Goal: Task Accomplishment & Management: Complete application form

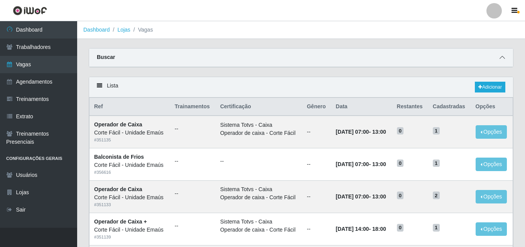
click at [506, 58] on span at bounding box center [502, 57] width 9 height 9
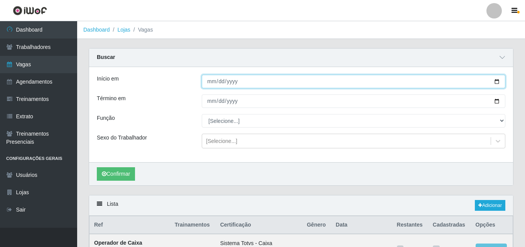
click at [209, 84] on input "Início em" at bounding box center [354, 82] width 304 height 14
type input "[DATE]"
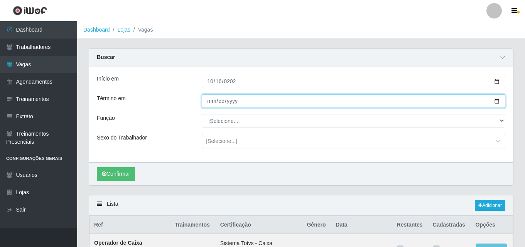
click at [214, 100] on input "Término em" at bounding box center [354, 102] width 304 height 14
type input "[DATE]"
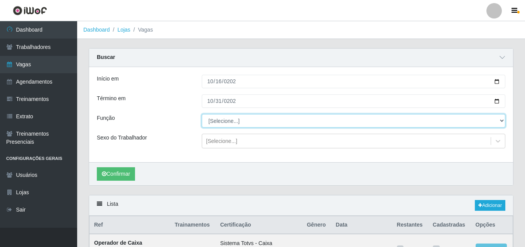
click at [213, 120] on select "[Selecione...] ASG ASG + ASG ++ Auxiliar de Cozinha Auxiliar de Cozinha + Auxil…" at bounding box center [354, 121] width 304 height 14
select select "22"
click at [202, 115] on select "[Selecione...] ASG ASG + ASG ++ Auxiliar de Cozinha Auxiliar de Cozinha + Auxil…" at bounding box center [354, 121] width 304 height 14
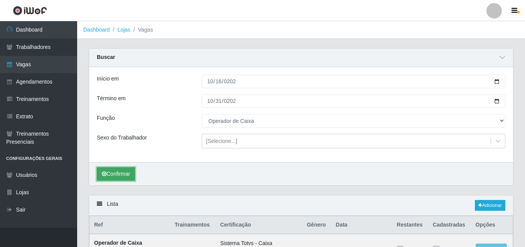
click at [108, 176] on button "Confirmar" at bounding box center [116, 174] width 38 height 14
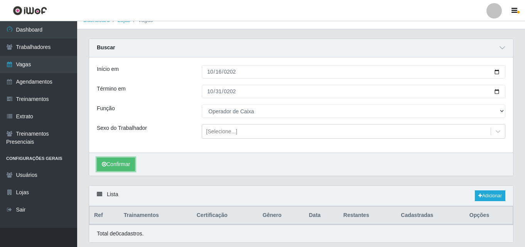
scroll to position [34, 0]
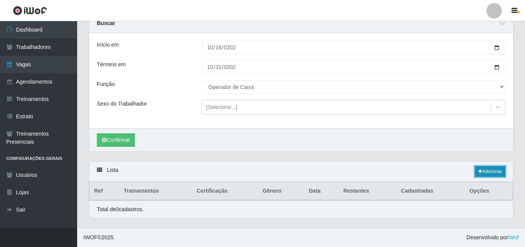
click at [488, 174] on link "Adicionar" at bounding box center [490, 171] width 30 height 11
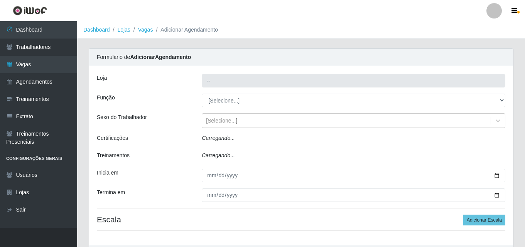
type input "Corte Fácil - Unidade Emaús"
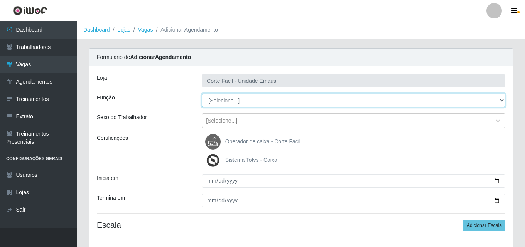
click at [220, 98] on select "[Selecione...] ASG ASG + ASG ++ Auxiliar de Cozinha Auxiliar de Cozinha + Auxil…" at bounding box center [354, 101] width 304 height 14
select select "22"
click at [202, 94] on select "[Selecione...] ASG ASG + ASG ++ Auxiliar de Cozinha Auxiliar de Cozinha + Auxil…" at bounding box center [354, 101] width 304 height 14
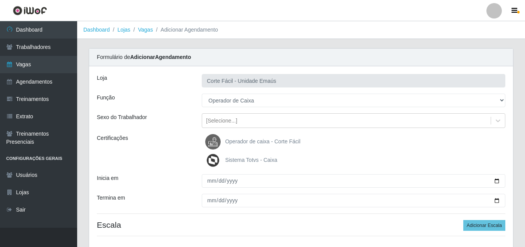
click at [237, 139] on span "Operador de caixa - Corte Fácil" at bounding box center [262, 142] width 75 height 6
click at [0, 0] on input "Operador de caixa - Corte Fácil" at bounding box center [0, 0] width 0 height 0
click at [238, 161] on span "Sistema Totvs - Caixa" at bounding box center [251, 160] width 52 height 6
click at [0, 0] on input "Sistema Totvs - Caixa" at bounding box center [0, 0] width 0 height 0
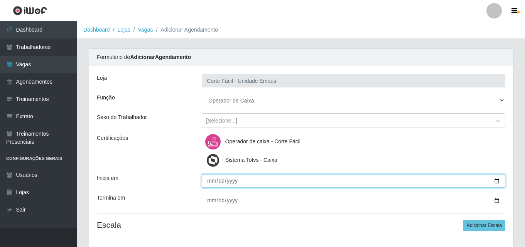
click at [212, 183] on input "Inicia em" at bounding box center [354, 181] width 304 height 14
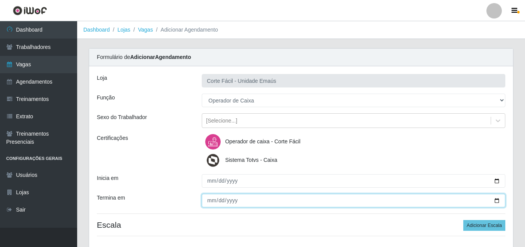
click at [211, 202] on input "Termina em" at bounding box center [354, 201] width 304 height 14
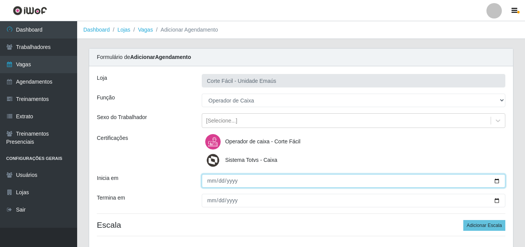
click at [220, 179] on input "[DATE]" at bounding box center [354, 181] width 304 height 14
type input "[DATE]"
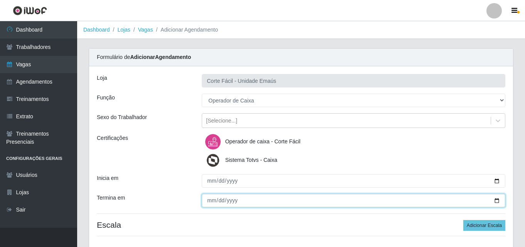
click at [221, 200] on input "Termina em" at bounding box center [354, 201] width 304 height 14
type input "[DATE]"
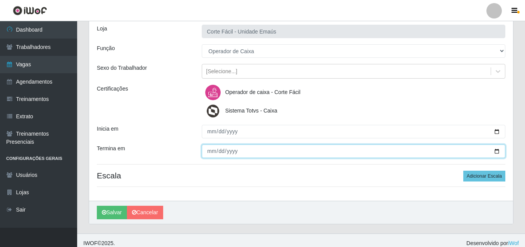
scroll to position [55, 0]
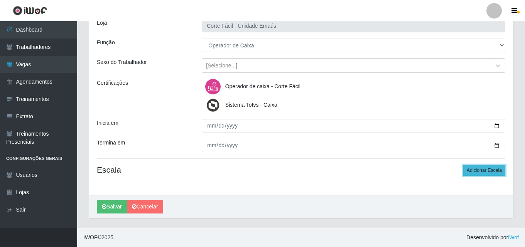
click at [484, 170] on button "Adicionar Escala" at bounding box center [484, 170] width 42 height 11
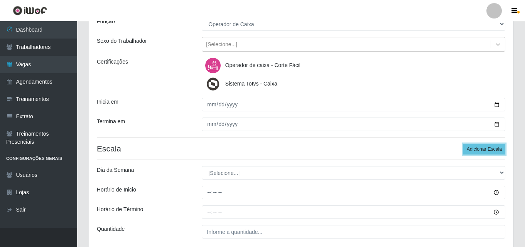
scroll to position [94, 0]
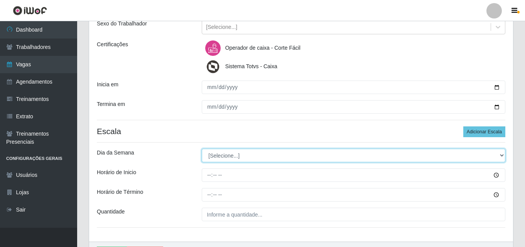
click at [213, 153] on select "[Selecione...] Segunda Terça Quarta Quinta Sexta Sábado Domingo" at bounding box center [354, 156] width 304 height 14
select select "4"
click at [202, 149] on select "[Selecione...] Segunda Terça Quarta Quinta Sexta Sábado Domingo" at bounding box center [354, 156] width 304 height 14
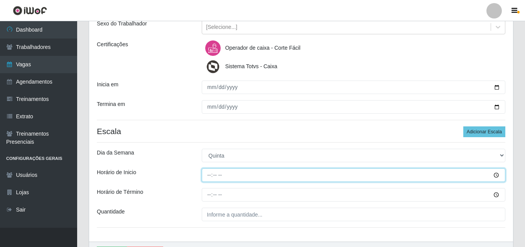
click at [209, 176] on input "Horário de Inicio" at bounding box center [354, 176] width 304 height 14
type input "07:00"
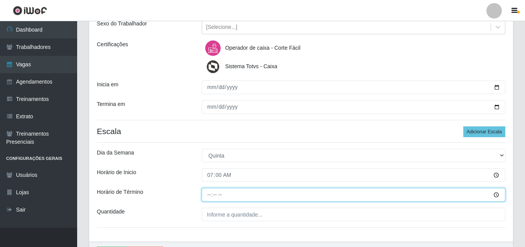
click at [212, 193] on input "Horário de Término" at bounding box center [354, 195] width 304 height 14
type input "13:00"
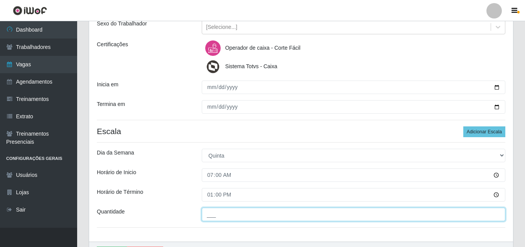
click at [221, 215] on input "___" at bounding box center [354, 215] width 304 height 14
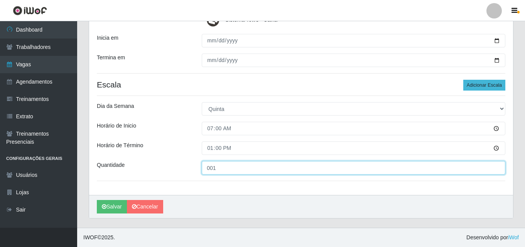
type input "001"
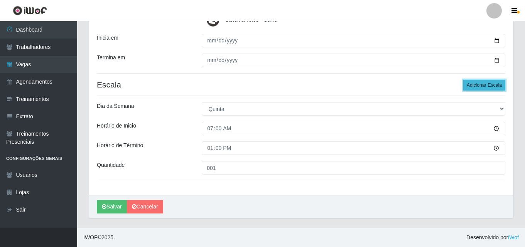
click at [499, 82] on button "Adicionar Escala" at bounding box center [484, 85] width 42 height 11
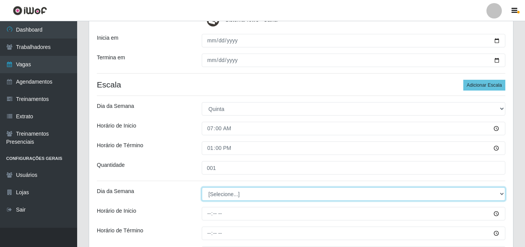
click at [225, 200] on select "[Selecione...] Segunda Terça Quarta Quinta Sexta Sábado Domingo" at bounding box center [354, 195] width 304 height 14
select select "5"
click at [202, 188] on select "[Selecione...] Segunda Terça Quarta Quinta Sexta Sábado Domingo" at bounding box center [354, 195] width 304 height 14
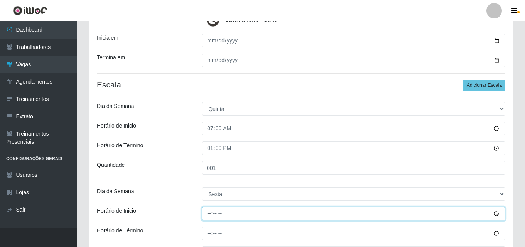
click at [209, 214] on input "Horário de Inicio" at bounding box center [354, 214] width 304 height 14
type input "07:00"
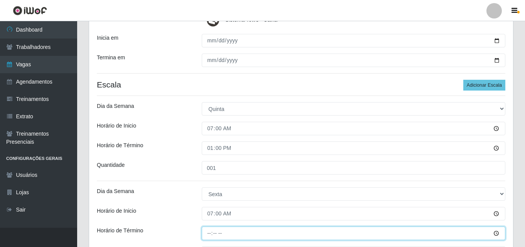
click at [211, 238] on input "Horário de Término" at bounding box center [354, 234] width 304 height 14
type input "13:00"
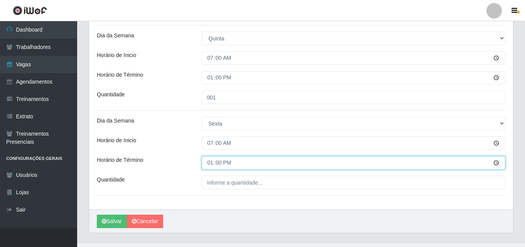
scroll to position [218, 0]
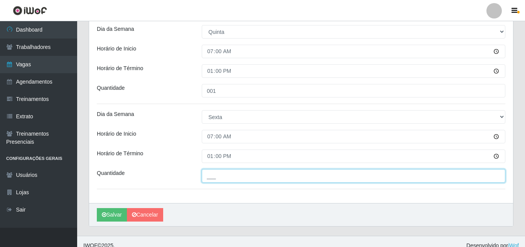
click at [215, 181] on input "___" at bounding box center [354, 176] width 304 height 14
type input "001"
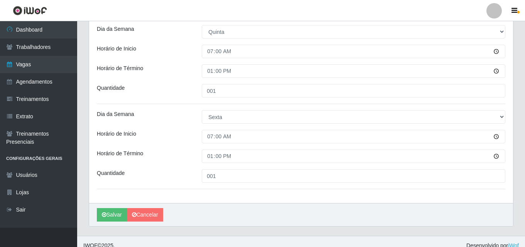
click at [181, 91] on div "Quantidade" at bounding box center [143, 91] width 105 height 14
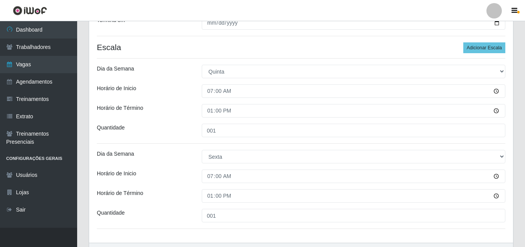
scroll to position [110, 0]
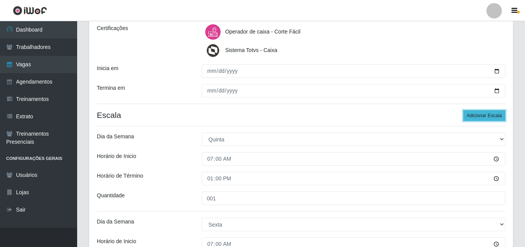
click at [490, 118] on button "Adicionar Escala" at bounding box center [484, 115] width 42 height 11
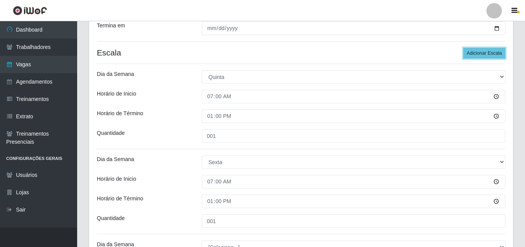
scroll to position [264, 0]
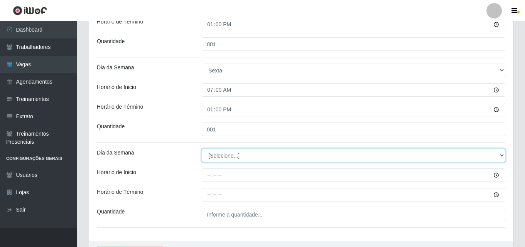
click at [226, 157] on select "[Selecione...] Segunda Terça Quarta Quinta Sexta Sábado Domingo" at bounding box center [354, 156] width 304 height 14
select select "2"
click at [202, 149] on select "[Selecione...] Segunda Terça Quarta Quinta Sexta Sábado Domingo" at bounding box center [354, 156] width 304 height 14
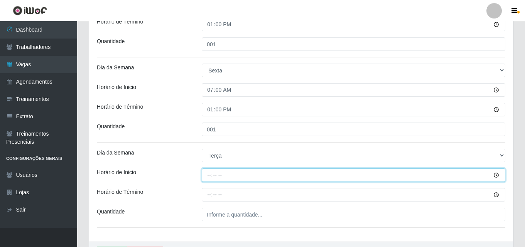
click at [212, 178] on input "Horário de Inicio" at bounding box center [354, 176] width 304 height 14
type input "07:00"
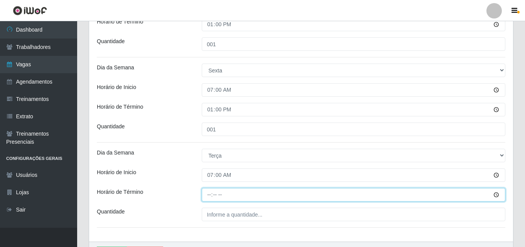
click at [204, 195] on input "Horário de Término" at bounding box center [354, 195] width 304 height 14
type input "13:00"
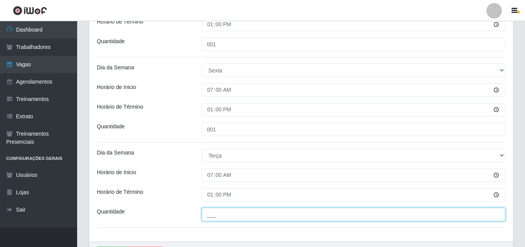
click at [232, 218] on input "___" at bounding box center [354, 215] width 304 height 14
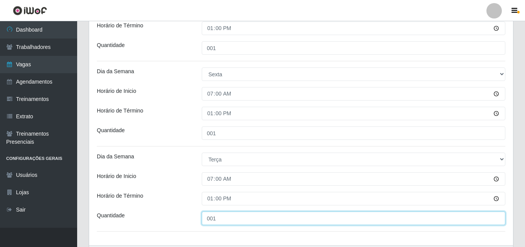
scroll to position [110, 0]
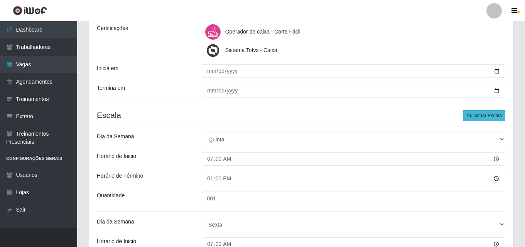
type input "001"
click at [488, 117] on button "Adicionar Escala" at bounding box center [484, 115] width 42 height 11
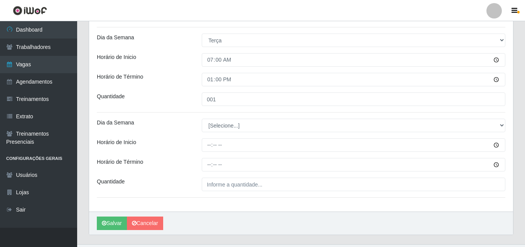
scroll to position [380, 0]
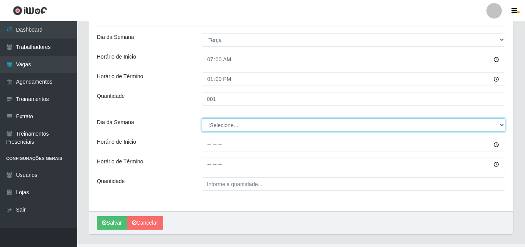
click at [232, 126] on select "[Selecione...] Segunda Terça Quarta Quinta Sexta Sábado Domingo" at bounding box center [354, 125] width 304 height 14
click at [219, 127] on select "[Selecione...] Segunda Terça Quarta Quinta Sexta Sábado Domingo" at bounding box center [354, 125] width 304 height 14
select select "1"
click at [202, 118] on select "[Selecione...] Segunda Terça Quarta Quinta Sexta Sábado Domingo" at bounding box center [354, 125] width 304 height 14
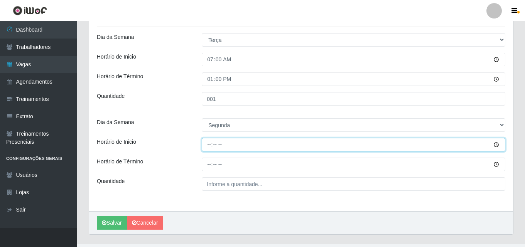
click at [212, 145] on input "Horário de Inicio" at bounding box center [354, 145] width 304 height 14
type input "07:00"
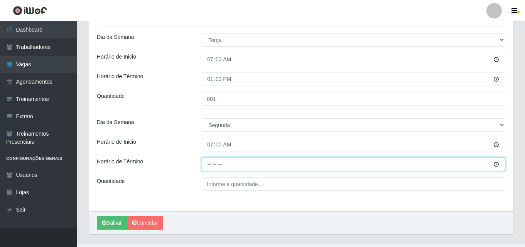
click at [213, 164] on input "Horário de Término" at bounding box center [354, 165] width 304 height 14
type input "13:00"
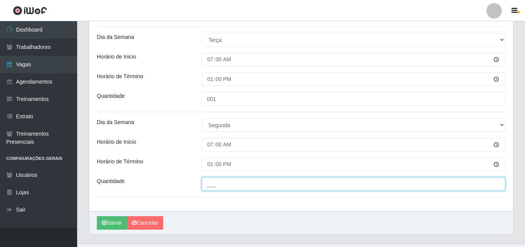
click at [223, 181] on input "___" at bounding box center [354, 185] width 304 height 14
type input "002"
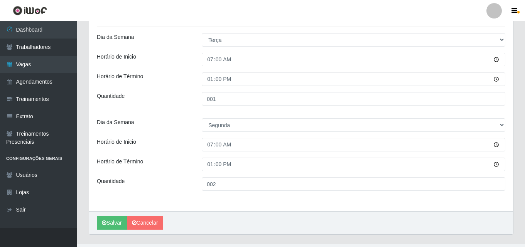
click at [183, 147] on div "Horário de Inicio" at bounding box center [143, 145] width 105 height 14
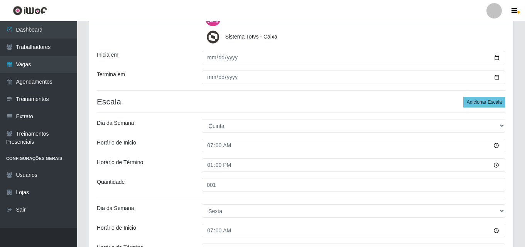
scroll to position [10, 0]
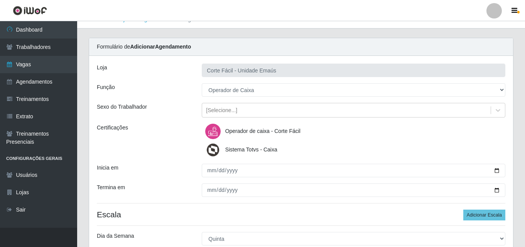
click at [241, 130] on span "Operador de caixa - Corte Fácil" at bounding box center [262, 131] width 75 height 6
click at [0, 0] on input "Operador de caixa - Corte Fácil" at bounding box center [0, 0] width 0 height 0
click at [241, 130] on span "Operador de caixa - Corte Fácil" at bounding box center [262, 131] width 75 height 6
click at [0, 0] on input "Operador de caixa - Corte Fácil" at bounding box center [0, 0] width 0 height 0
click at [242, 151] on span "Sistema Totvs - Caixa" at bounding box center [251, 150] width 52 height 6
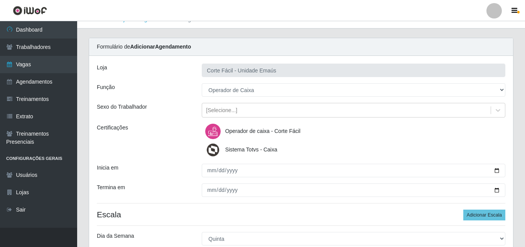
click at [0, 0] on input "Sistema Totvs - Caixa" at bounding box center [0, 0] width 0 height 0
click at [243, 151] on span "Sistema Totvs - Caixa" at bounding box center [251, 150] width 52 height 6
click at [0, 0] on input "Sistema Totvs - Caixa" at bounding box center [0, 0] width 0 height 0
click at [201, 142] on div "Operador de caixa - Corte Fácil Sistema Totvs - Caixa" at bounding box center [353, 141] width 315 height 34
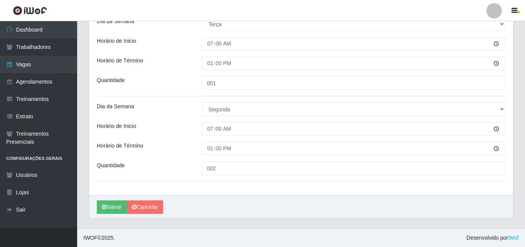
scroll to position [396, 0]
click at [113, 210] on button "Salvar" at bounding box center [112, 207] width 30 height 14
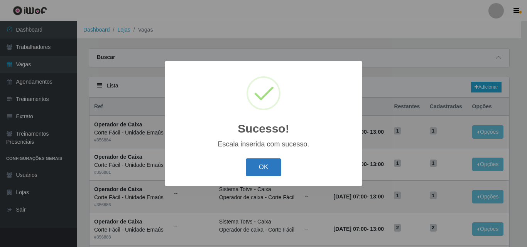
click at [257, 170] on button "OK" at bounding box center [264, 168] width 36 height 18
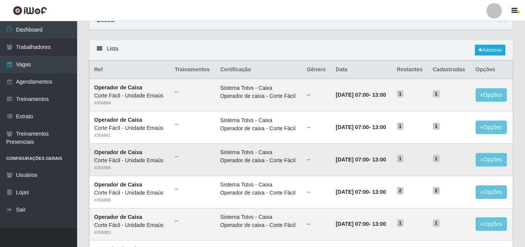
scroll to position [39, 0]
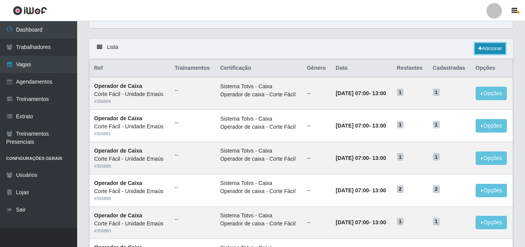
click at [487, 51] on link "Adicionar" at bounding box center [490, 48] width 30 height 11
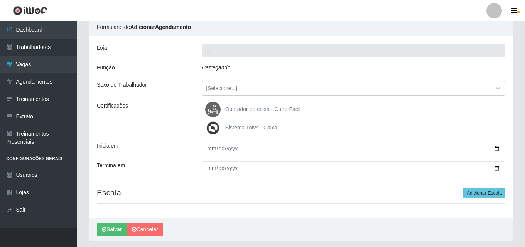
scroll to position [39, 0]
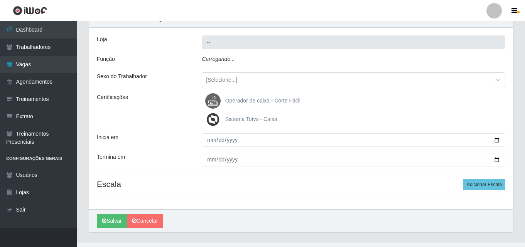
type input "Corte Fácil - Unidade Emaús"
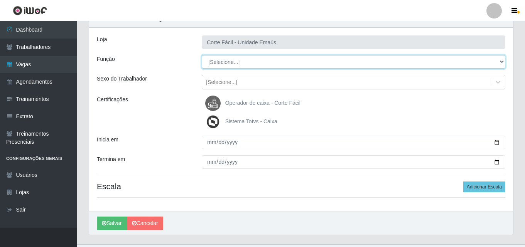
click at [228, 58] on select "[Selecione...] ASG ASG + ASG ++ Auxiliar de Cozinha Auxiliar de Cozinha + Auxil…" at bounding box center [354, 62] width 304 height 14
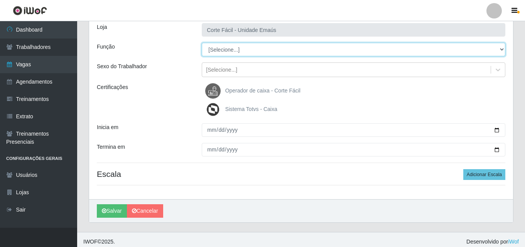
scroll to position [55, 0]
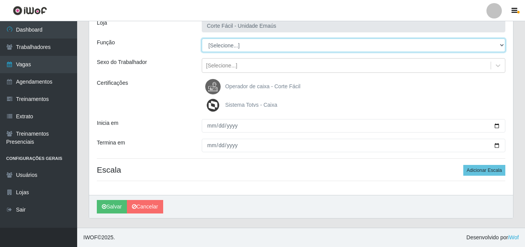
click at [279, 46] on select "[Selecione...] ASG ASG + ASG ++ Auxiliar de Cozinha Auxiliar de Cozinha + Auxil…" at bounding box center [354, 46] width 304 height 14
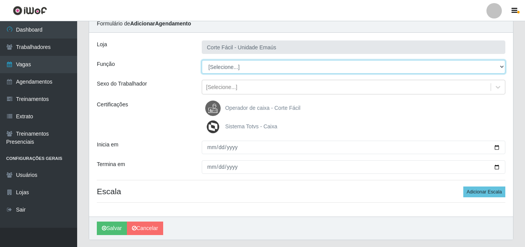
scroll to position [17, 0]
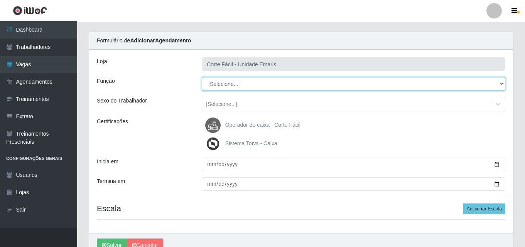
click at [281, 80] on select "[Selecione...] ASG ASG + ASG ++ Auxiliar de Cozinha Auxiliar de Cozinha + Auxil…" at bounding box center [354, 84] width 304 height 14
select select "72"
click at [202, 77] on select "[Selecione...] ASG ASG + ASG ++ Auxiliar de Cozinha Auxiliar de Cozinha + Auxil…" at bounding box center [354, 84] width 304 height 14
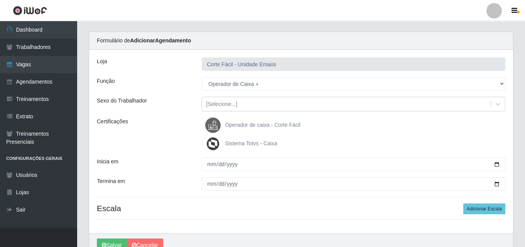
click at [221, 125] on img at bounding box center [214, 125] width 19 height 15
click at [0, 0] on input "Operador de caixa - Corte Fácil" at bounding box center [0, 0] width 0 height 0
click at [242, 145] on span "Sistema Totvs - Caixa" at bounding box center [251, 143] width 52 height 6
click at [0, 0] on input "Sistema Totvs - Caixa" at bounding box center [0, 0] width 0 height 0
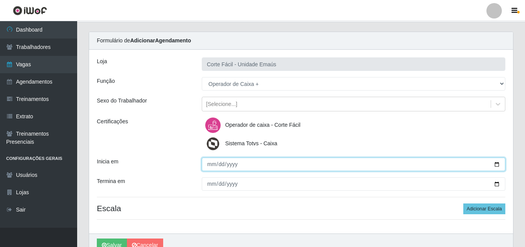
click at [206, 167] on input "Inicia em" at bounding box center [354, 165] width 304 height 14
click at [206, 166] on input "Inicia em" at bounding box center [354, 165] width 304 height 14
click at [207, 166] on input "Inicia em" at bounding box center [354, 165] width 304 height 14
type input "[DATE]"
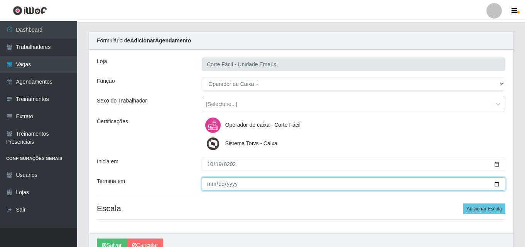
click at [210, 186] on input "Termina em" at bounding box center [354, 185] width 304 height 14
type input "[DATE]"
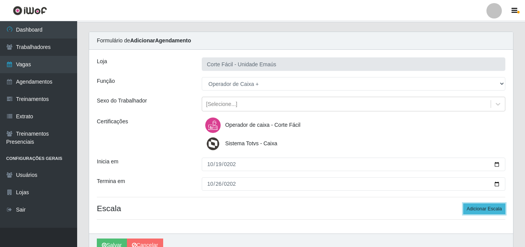
click at [483, 212] on button "Adicionar Escala" at bounding box center [484, 209] width 42 height 11
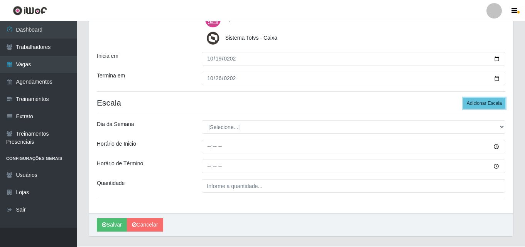
scroll to position [132, 0]
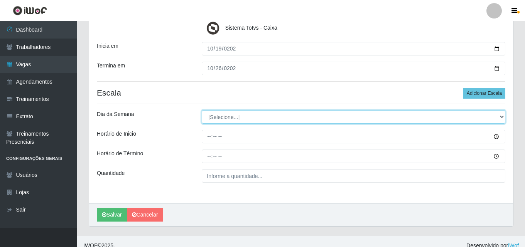
click at [254, 121] on select "[Selecione...] Segunda Terça Quarta Quinta Sexta Sábado Domingo" at bounding box center [354, 117] width 304 height 14
click at [238, 116] on select "[Selecione...] Segunda Terça Quarta Quinta Sexta Sábado Domingo" at bounding box center [354, 117] width 304 height 14
select select "0"
click at [202, 110] on select "[Selecione...] Segunda Terça Quarta Quinta Sexta Sábado Domingo" at bounding box center [354, 117] width 304 height 14
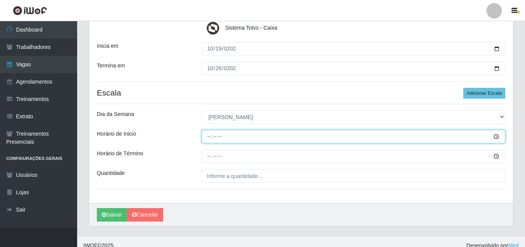
click at [206, 142] on input "Horário de Inicio" at bounding box center [354, 137] width 304 height 14
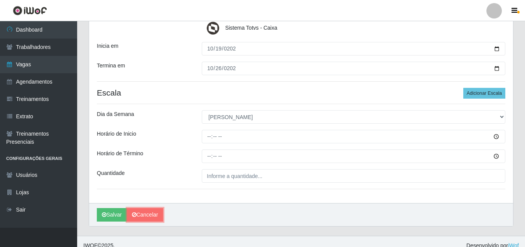
click at [148, 210] on link "Cancelar" at bounding box center [145, 215] width 36 height 14
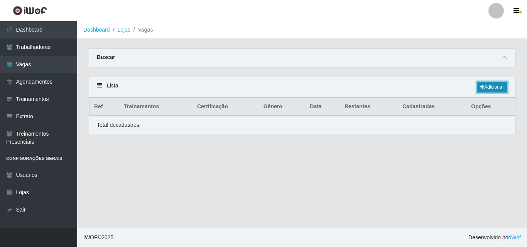
click at [482, 87] on icon at bounding box center [482, 87] width 4 height 5
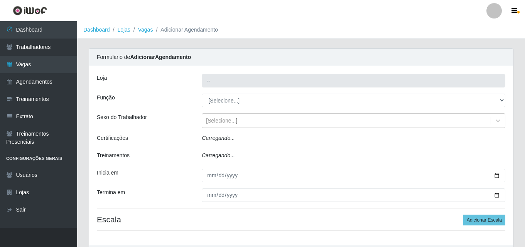
type input "Corte Fácil - Unidade Emaús"
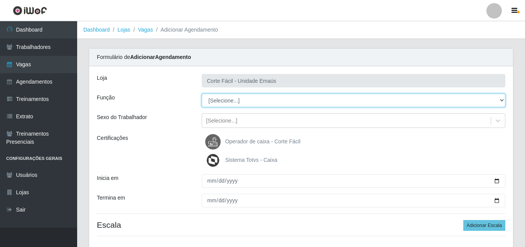
click at [240, 98] on select "[Selecione...] ASG ASG + ASG ++ Auxiliar de Cozinha Auxiliar de Cozinha + Auxil…" at bounding box center [354, 101] width 304 height 14
select select "72"
click at [202, 94] on select "[Selecione...] ASG ASG + ASG ++ Auxiliar de Cozinha Auxiliar de Cozinha + Auxil…" at bounding box center [354, 101] width 304 height 14
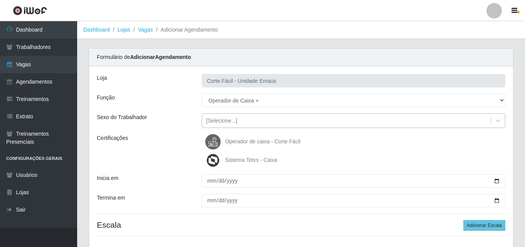
click at [229, 120] on div "[Selecione...]" at bounding box center [221, 121] width 31 height 8
click at [177, 120] on div "Sexo do Trabalhador" at bounding box center [143, 120] width 105 height 15
click at [244, 139] on span "Operador de caixa - Corte Fácil" at bounding box center [262, 142] width 75 height 6
click at [0, 0] on input "Operador de caixa - Corte Fácil" at bounding box center [0, 0] width 0 height 0
click at [244, 167] on label "Sistema Totvs - Caixa" at bounding box center [241, 160] width 72 height 15
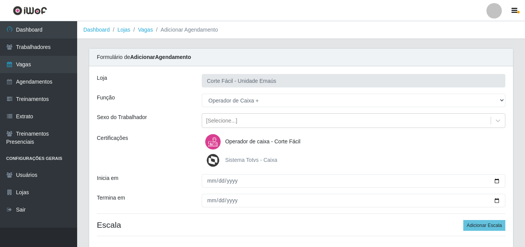
click at [0, 0] on input "Sistema Totvs - Caixa" at bounding box center [0, 0] width 0 height 0
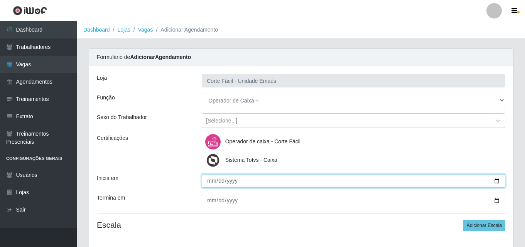
click at [209, 183] on input "Inicia em" at bounding box center [354, 181] width 304 height 14
type input "[DATE]"
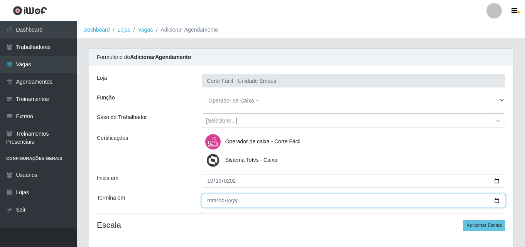
click at [209, 201] on input "Termina em" at bounding box center [354, 201] width 304 height 14
click at [221, 200] on input "Termina em" at bounding box center [354, 201] width 304 height 14
type input "[DATE]"
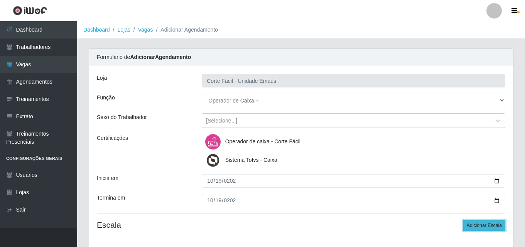
click at [499, 223] on button "Adicionar Escala" at bounding box center [484, 225] width 42 height 11
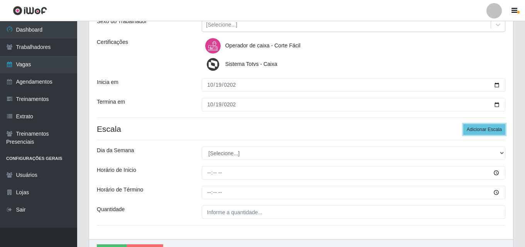
scroll to position [116, 0]
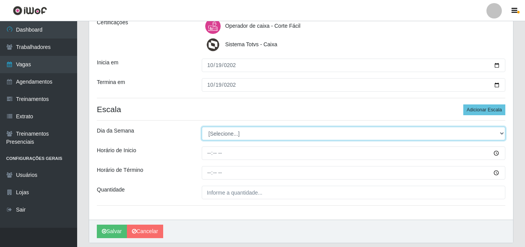
click at [242, 135] on select "[Selecione...] Segunda Terça Quarta Quinta Sexta Sábado Domingo" at bounding box center [354, 134] width 304 height 14
select select "0"
click at [202, 127] on select "[Selecione...] Segunda Terça Quarta Quinta Sexta Sábado Domingo" at bounding box center [354, 134] width 304 height 14
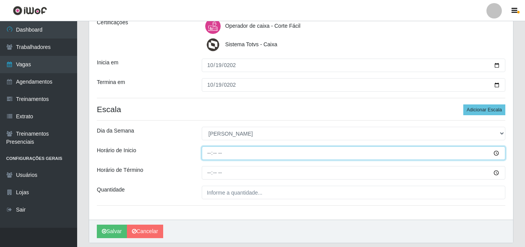
click at [229, 158] on input "Horário de Inicio" at bounding box center [354, 154] width 304 height 14
type input "07:00"
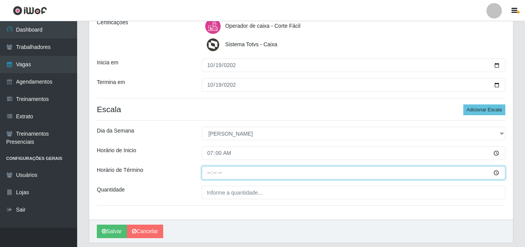
click at [209, 172] on input "Horário de Término" at bounding box center [354, 173] width 304 height 14
type input "13:00"
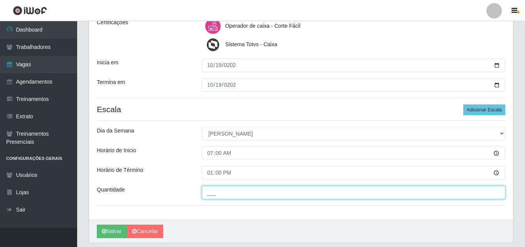
click at [218, 200] on input "___" at bounding box center [354, 193] width 304 height 14
type input "001"
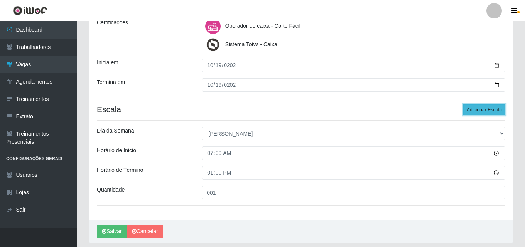
click at [483, 112] on button "Adicionar Escala" at bounding box center [484, 110] width 42 height 11
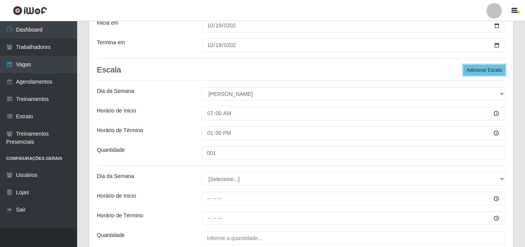
scroll to position [193, 0]
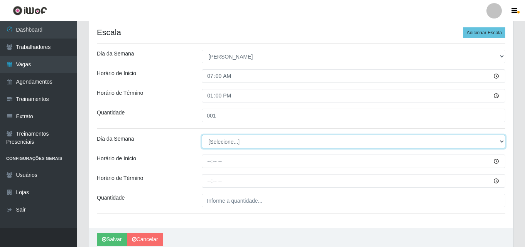
click at [227, 140] on select "[Selecione...] Segunda Terça Quarta Quinta Sexta Sábado Domingo" at bounding box center [354, 142] width 304 height 14
select select "0"
click at [202, 135] on select "[Selecione...] Segunda Terça Quarta Quinta Sexta Sábado Domingo" at bounding box center [354, 142] width 304 height 14
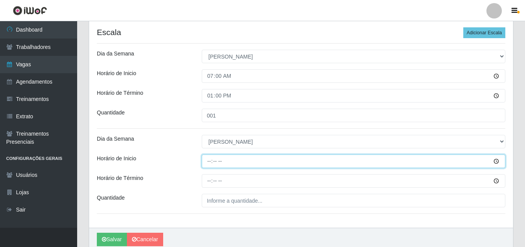
click at [210, 159] on input "Horário de Inicio" at bounding box center [354, 162] width 304 height 14
type input "14:00"
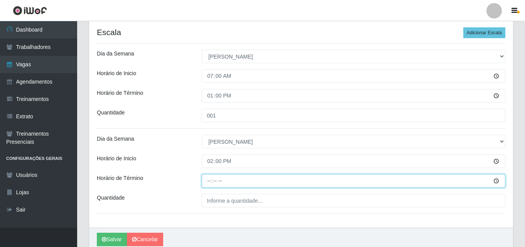
click at [206, 181] on input "Horário de Término" at bounding box center [354, 181] width 304 height 14
type input "18:00"
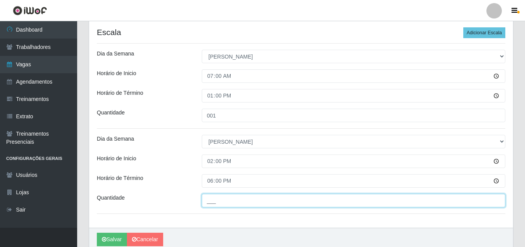
click at [227, 205] on input "___" at bounding box center [354, 201] width 304 height 14
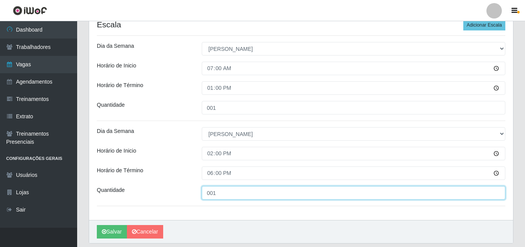
scroll to position [226, 0]
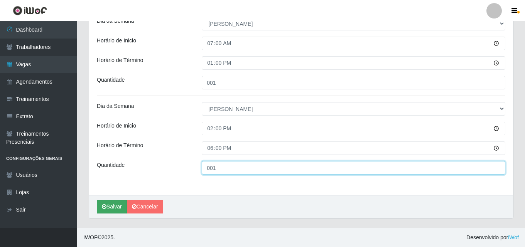
type input "001"
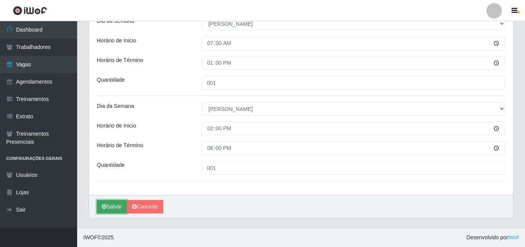
click at [111, 205] on button "Salvar" at bounding box center [112, 207] width 30 height 14
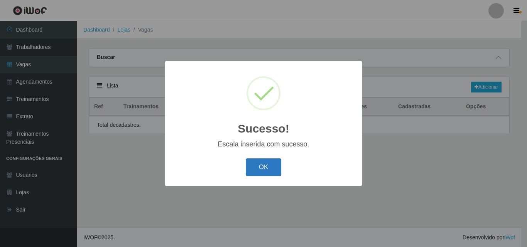
click at [268, 164] on button "OK" at bounding box center [264, 168] width 36 height 18
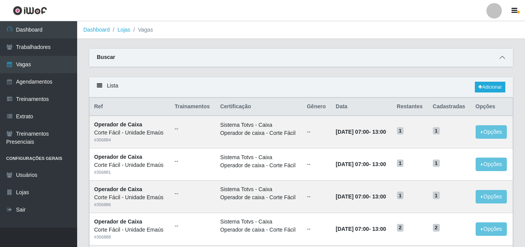
click at [501, 60] on icon at bounding box center [502, 57] width 5 height 5
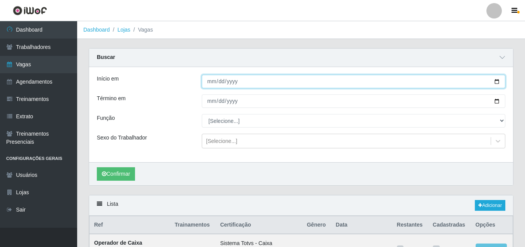
click at [211, 84] on input "Início em" at bounding box center [354, 82] width 304 height 14
type input "[DATE]"
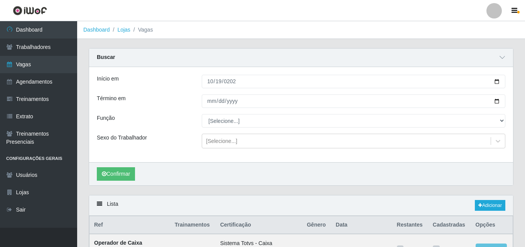
click at [193, 104] on div "Término em" at bounding box center [143, 102] width 105 height 14
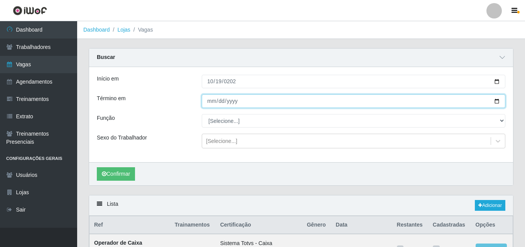
click at [212, 101] on input "Término em" at bounding box center [354, 102] width 304 height 14
type input "[DATE]"
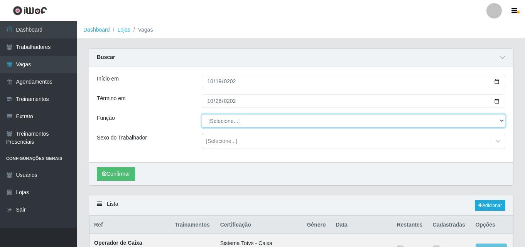
click at [255, 119] on select "[Selecione...] ASG ASG + ASG ++ Auxiliar de Cozinha Auxiliar de Cozinha + Auxil…" at bounding box center [354, 121] width 304 height 14
select select "72"
click at [202, 115] on select "[Selecione...] ASG ASG + ASG ++ Auxiliar de Cozinha Auxiliar de Cozinha + Auxil…" at bounding box center [354, 121] width 304 height 14
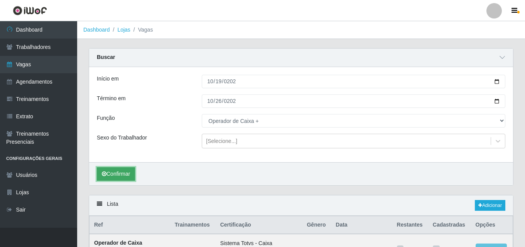
click at [110, 169] on button "Confirmar" at bounding box center [116, 174] width 38 height 14
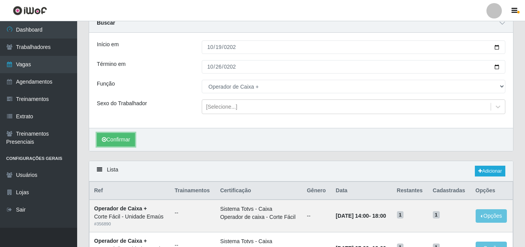
scroll to position [105, 0]
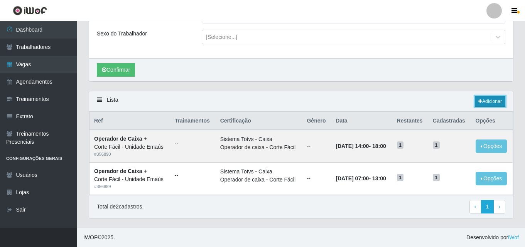
click at [500, 100] on link "Adicionar" at bounding box center [490, 101] width 30 height 11
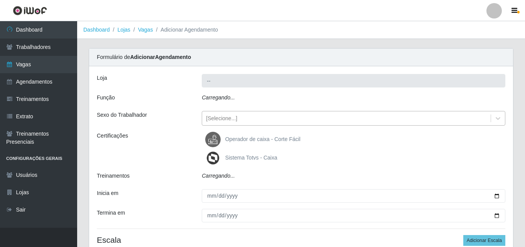
type input "Corte Fácil - Unidade Emaús"
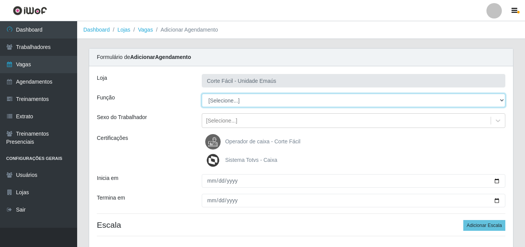
click at [219, 100] on select "[Selecione...] ASG ASG + ASG ++ Auxiliar de Cozinha Auxiliar de Cozinha + Auxil…" at bounding box center [354, 101] width 304 height 14
select select "72"
click at [202, 94] on select "[Selecione...] ASG ASG + ASG ++ Auxiliar de Cozinha Auxiliar de Cozinha + Auxil…" at bounding box center [354, 101] width 304 height 14
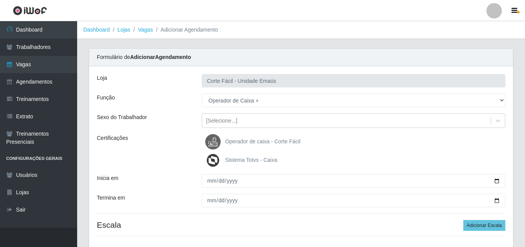
click at [229, 142] on span "Operador de caixa - Corte Fácil" at bounding box center [262, 142] width 75 height 6
click at [0, 0] on input "Operador de caixa - Corte Fácil" at bounding box center [0, 0] width 0 height 0
click at [231, 164] on label "Sistema Totvs - Caixa" at bounding box center [241, 160] width 72 height 15
click at [0, 0] on input "Sistema Totvs - Caixa" at bounding box center [0, 0] width 0 height 0
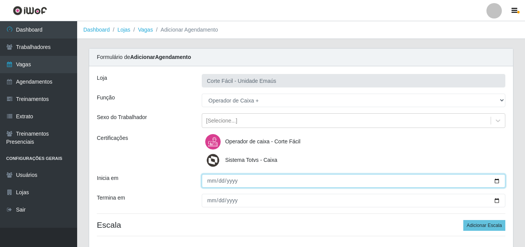
click at [208, 184] on input "Inicia em" at bounding box center [354, 181] width 304 height 14
type input "[DATE]"
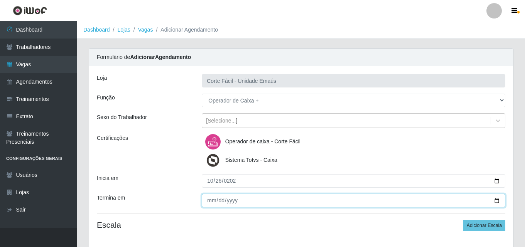
click at [210, 198] on input "Termina em" at bounding box center [354, 201] width 304 height 14
type input "[DATE]"
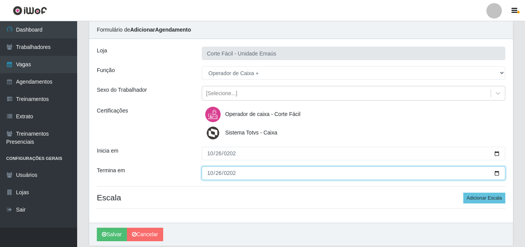
scroll to position [55, 0]
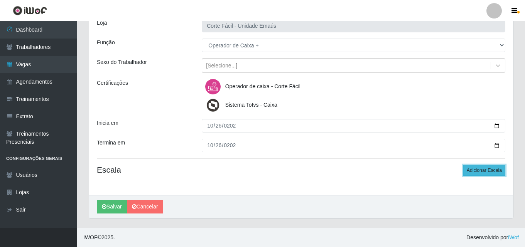
click at [498, 168] on button "Adicionar Escala" at bounding box center [484, 170] width 42 height 11
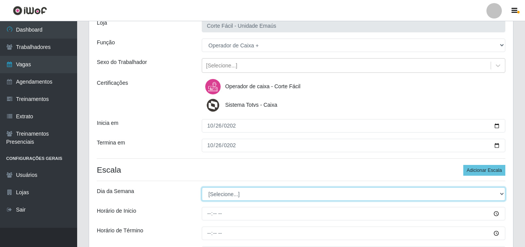
click at [224, 189] on select "[Selecione...] Segunda Terça Quarta Quinta Sexta Sábado Domingo" at bounding box center [354, 195] width 304 height 14
select select "0"
click at [202, 188] on select "[Selecione...] Segunda Terça Quarta Quinta Sexta Sábado Domingo" at bounding box center [354, 195] width 304 height 14
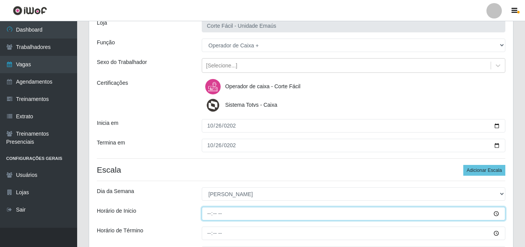
click at [211, 215] on input "Horário de Inicio" at bounding box center [354, 214] width 304 height 14
type input "07:00"
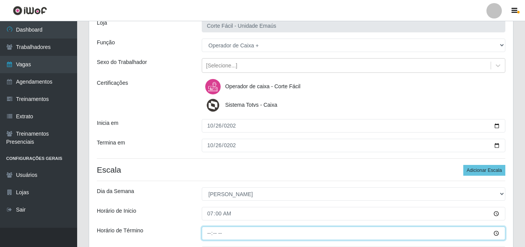
click at [209, 231] on input "Horário de Término" at bounding box center [354, 234] width 304 height 14
type input "13:00"
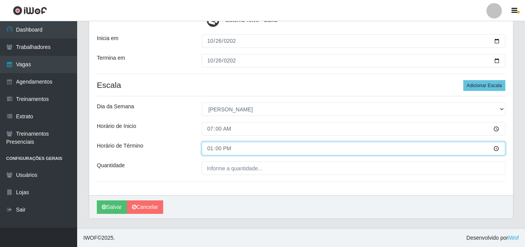
scroll to position [140, 0]
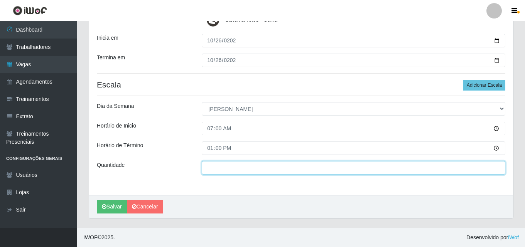
click at [219, 164] on input "___" at bounding box center [354, 168] width 304 height 14
type input "002"
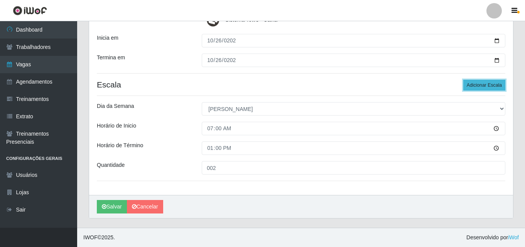
click at [496, 83] on button "Adicionar Escala" at bounding box center [484, 85] width 42 height 11
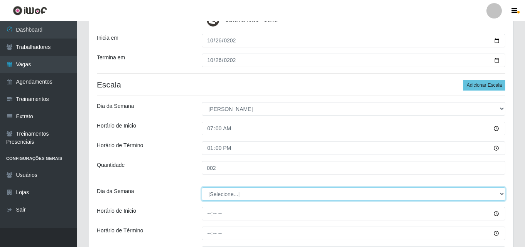
click at [210, 201] on select "[Selecione...] Segunda Terça Quarta Quinta Sexta Sábado Domingo" at bounding box center [354, 195] width 304 height 14
select select "0"
click at [202, 188] on select "[Selecione...] Segunda Terça Quarta Quinta Sexta Sábado Domingo" at bounding box center [354, 195] width 304 height 14
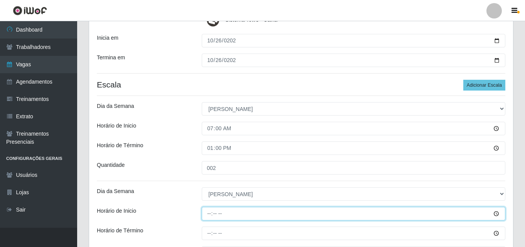
click at [212, 213] on input "Horário de Inicio" at bounding box center [354, 214] width 304 height 14
type input "14:00"
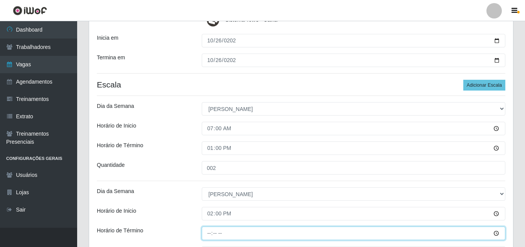
click at [208, 231] on input "Horário de Término" at bounding box center [354, 234] width 304 height 14
type input "18:00"
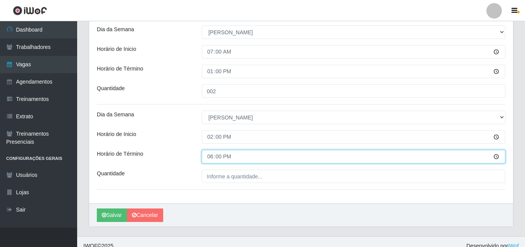
scroll to position [218, 0]
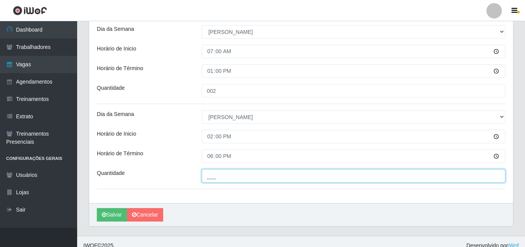
click at [232, 177] on input "___" at bounding box center [354, 176] width 304 height 14
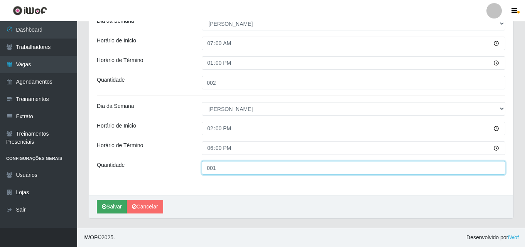
type input "001"
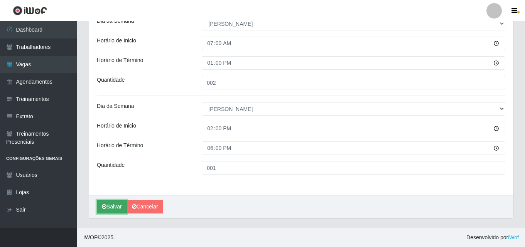
click at [105, 207] on icon "submit" at bounding box center [104, 206] width 5 height 5
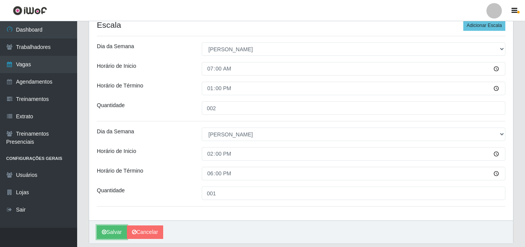
scroll to position [187, 0]
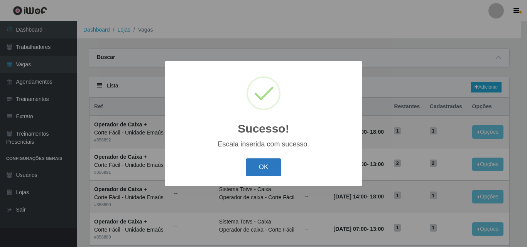
click at [268, 171] on button "OK" at bounding box center [264, 168] width 36 height 18
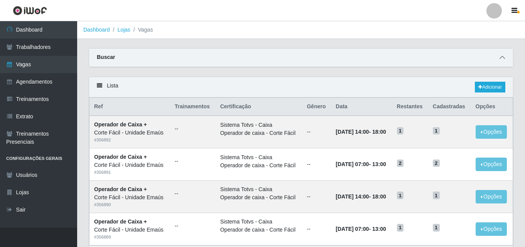
click at [504, 56] on icon at bounding box center [502, 57] width 5 height 5
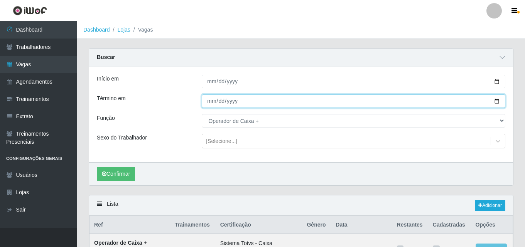
click at [209, 103] on input "[DATE]" at bounding box center [354, 102] width 304 height 14
type input "[DATE]"
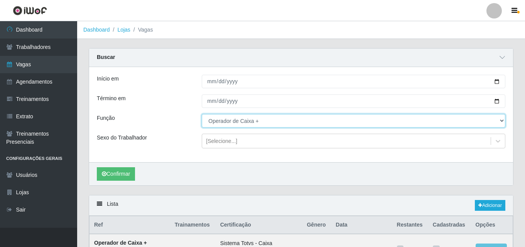
click at [268, 120] on select "[Selecione...] ASG ASG + ASG ++ Auxiliar de Cozinha Auxiliar de Cozinha + Auxil…" at bounding box center [354, 121] width 304 height 14
select select "115"
click at [202, 115] on select "[Selecione...] ASG ASG + ASG ++ Auxiliar de Cozinha Auxiliar de Cozinha + Auxil…" at bounding box center [354, 121] width 304 height 14
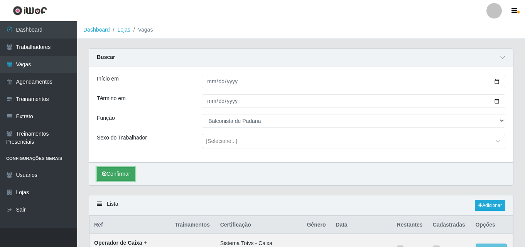
click at [131, 171] on button "Confirmar" at bounding box center [116, 174] width 38 height 14
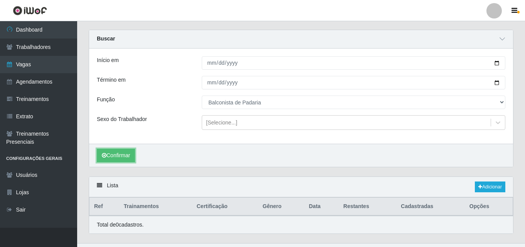
scroll to position [34, 0]
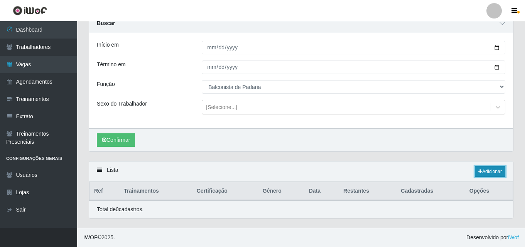
click at [498, 169] on link "Adicionar" at bounding box center [490, 171] width 30 height 11
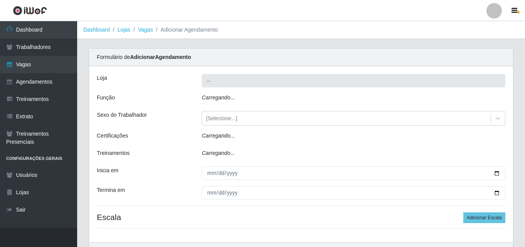
type input "Corte Fácil - Unidade Emaús"
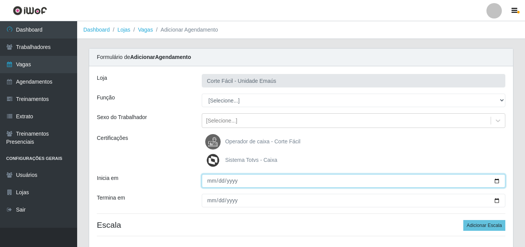
click at [216, 180] on input "Inicia em" at bounding box center [354, 181] width 304 height 14
type input "[DATE]"
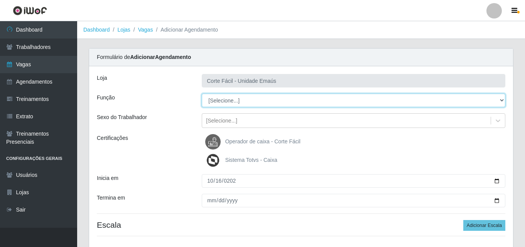
click at [242, 100] on select "[Selecione...] ASG ASG + ASG ++ Auxiliar de Cozinha Auxiliar de Cozinha + Auxil…" at bounding box center [354, 101] width 304 height 14
select select "115"
click at [202, 94] on select "[Selecione...] ASG ASG + ASG ++ Auxiliar de Cozinha Auxiliar de Cozinha + Auxil…" at bounding box center [354, 101] width 304 height 14
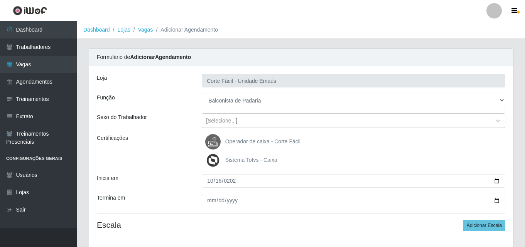
click at [207, 208] on div "Loja Corte Fácil - Unidade Emaús Função [Selecione...] ASG ASG + ASG ++ Auxilia…" at bounding box center [301, 158] width 424 height 184
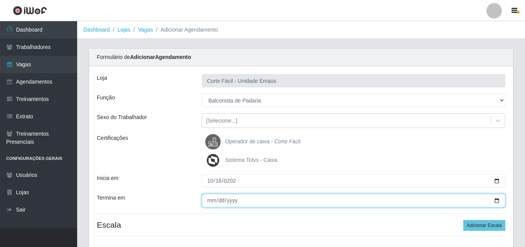
click at [211, 200] on input "Termina em" at bounding box center [354, 201] width 304 height 14
type input "[DATE]"
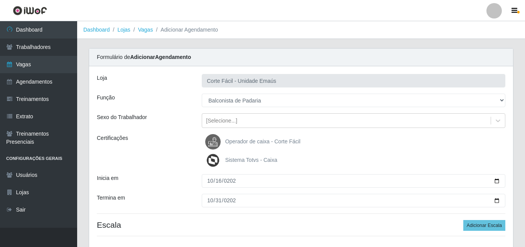
click at [187, 181] on div "Inicia em" at bounding box center [143, 181] width 105 height 14
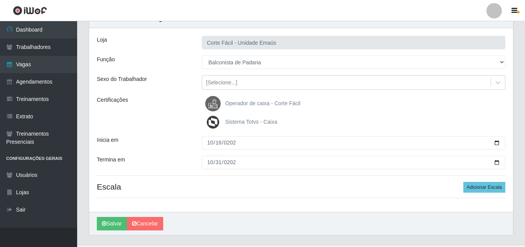
scroll to position [39, 0]
click at [482, 188] on button "Adicionar Escala" at bounding box center [484, 187] width 42 height 11
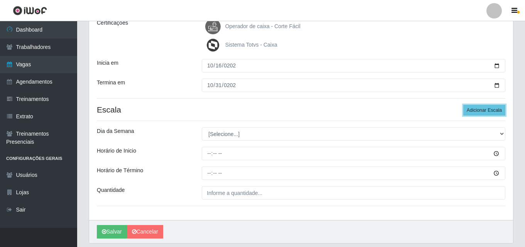
scroll to position [116, 0]
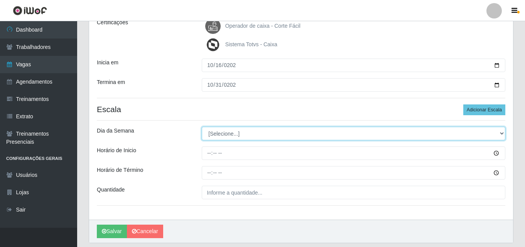
click at [228, 132] on select "[Selecione...] Segunda Terça Quarta Quinta Sexta Sábado Domingo" at bounding box center [354, 134] width 304 height 14
select select "4"
click at [202, 127] on select "[Selecione...] Segunda Terça Quarta Quinta Sexta Sábado Domingo" at bounding box center [354, 134] width 304 height 14
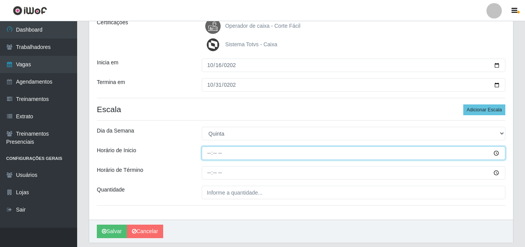
click at [207, 154] on input "Horário de Inicio" at bounding box center [354, 154] width 304 height 14
type input "14:00"
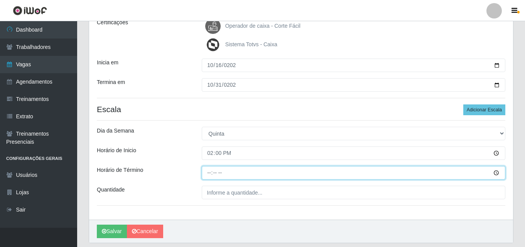
click at [210, 171] on input "Horário de Término" at bounding box center [354, 173] width 304 height 14
type input "20:00"
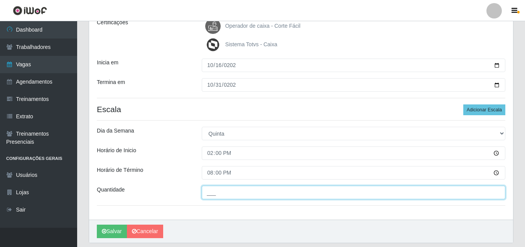
click at [222, 196] on input "___" at bounding box center [354, 193] width 304 height 14
type input "001"
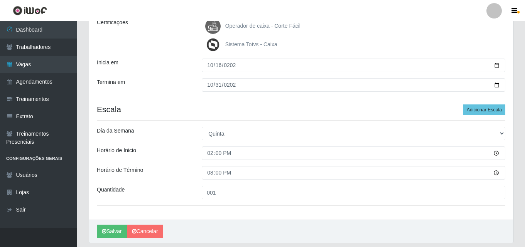
click at [190, 157] on div "Horário de Inicio" at bounding box center [143, 154] width 105 height 14
click at [480, 110] on button "Adicionar Escala" at bounding box center [484, 110] width 42 height 11
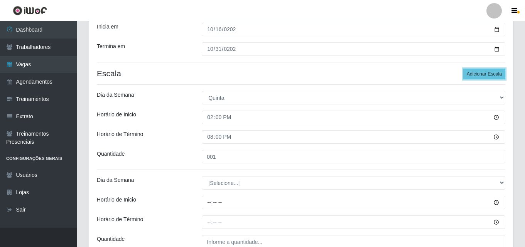
scroll to position [193, 0]
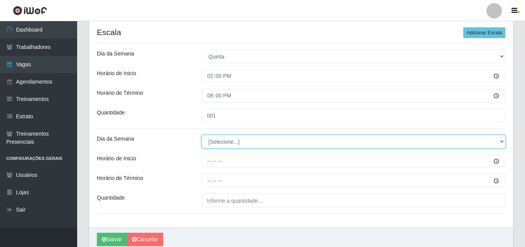
click at [218, 143] on select "[Selecione...] Segunda Terça Quarta Quinta Sexta Sábado Domingo" at bounding box center [354, 142] width 304 height 14
select select "5"
click at [202, 135] on select "[Selecione...] Segunda Terça Quarta Quinta Sexta Sábado Domingo" at bounding box center [354, 142] width 304 height 14
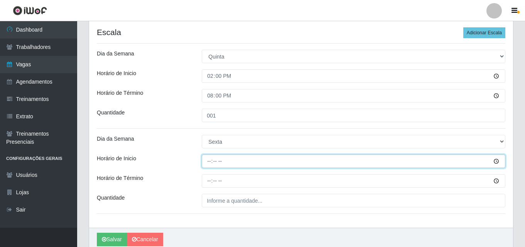
click at [213, 161] on input "Horário de Inicio" at bounding box center [354, 162] width 304 height 14
type input "14:00"
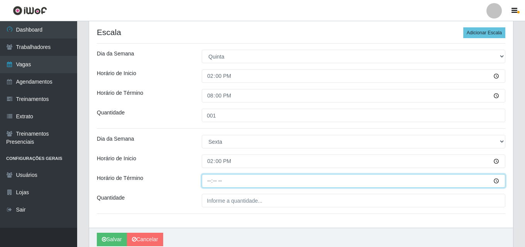
click at [212, 179] on input "Horário de Término" at bounding box center [354, 181] width 304 height 14
type input "20:00"
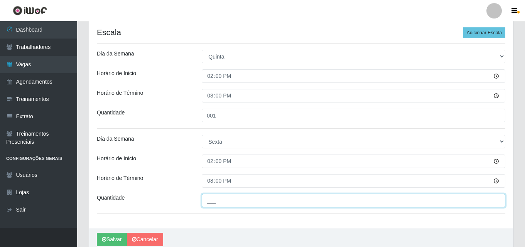
click at [222, 200] on input "___" at bounding box center [354, 201] width 304 height 14
type input "001"
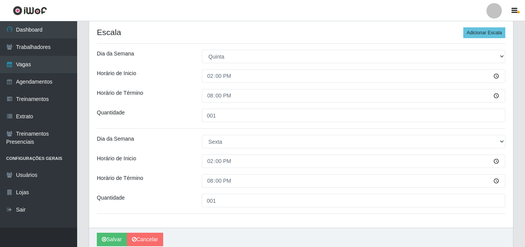
click at [186, 182] on div "Horário de Término" at bounding box center [143, 181] width 105 height 14
click at [496, 29] on button "Adicionar Escala" at bounding box center [484, 32] width 42 height 11
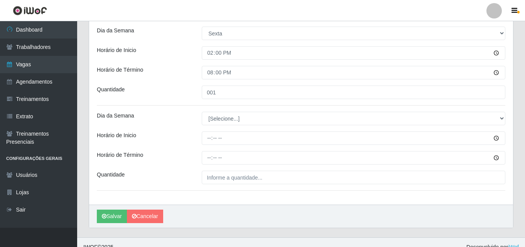
scroll to position [309, 0]
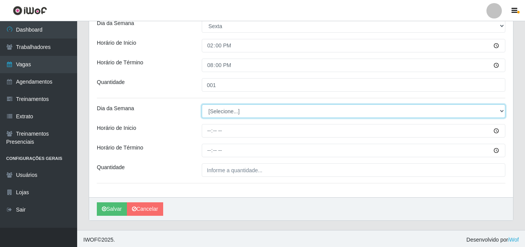
drag, startPoint x: 227, startPoint y: 108, endPoint x: 227, endPoint y: 117, distance: 8.5
click at [227, 108] on select "[Selecione...] Segunda Terça Quarta Quinta Sexta Sábado Domingo" at bounding box center [354, 112] width 304 height 14
select select "6"
click at [202, 105] on select "[Selecione...] Segunda Terça Quarta Quinta Sexta Sábado Domingo" at bounding box center [354, 112] width 304 height 14
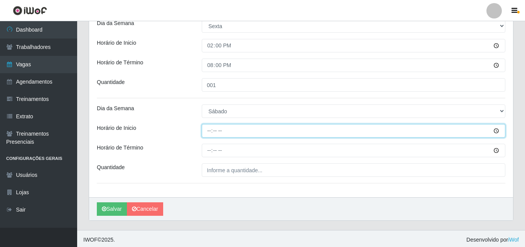
click at [211, 134] on input "Horário de Inicio" at bounding box center [354, 131] width 304 height 14
type input "14:00"
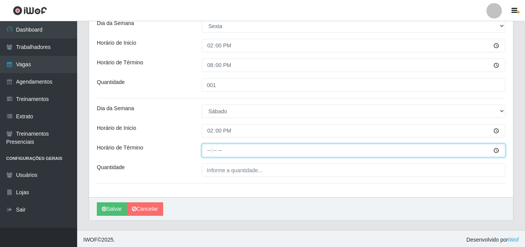
click at [214, 148] on input "Horário de Término" at bounding box center [354, 151] width 304 height 14
click at [208, 152] on input "Horário de Término" at bounding box center [354, 151] width 304 height 14
type input "20:00"
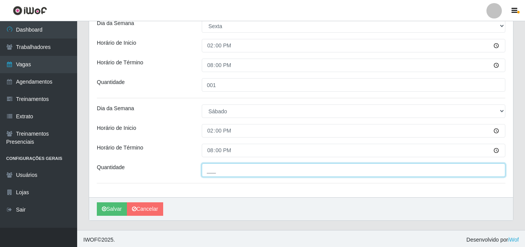
click at [217, 171] on input "___" at bounding box center [354, 171] width 304 height 14
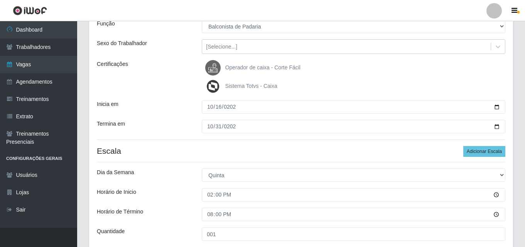
scroll to position [77, 0]
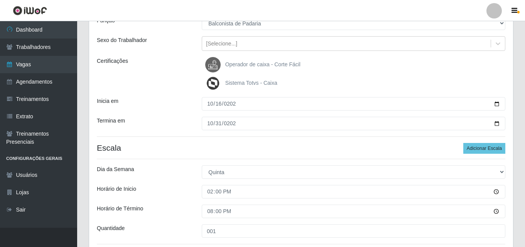
type input "001"
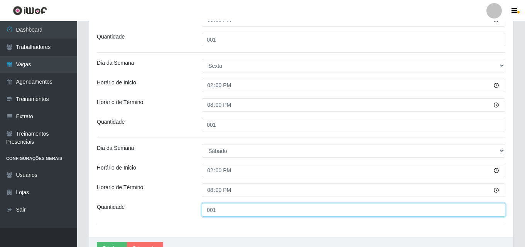
scroll to position [311, 0]
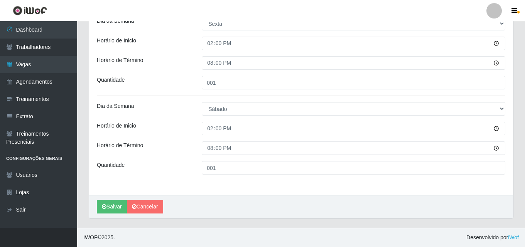
click at [108, 200] on div "[PERSON_NAME]" at bounding box center [301, 206] width 424 height 23
click at [108, 205] on button "Salvar" at bounding box center [112, 207] width 30 height 14
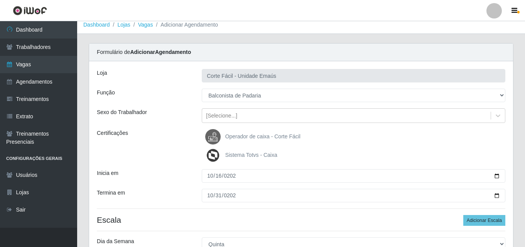
scroll to position [0, 0]
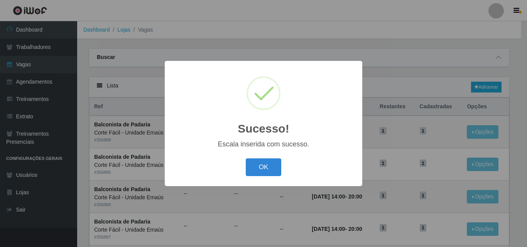
click at [245, 172] on div "OK Cancel" at bounding box center [264, 167] width 182 height 22
click at [255, 164] on button "OK" at bounding box center [264, 168] width 36 height 18
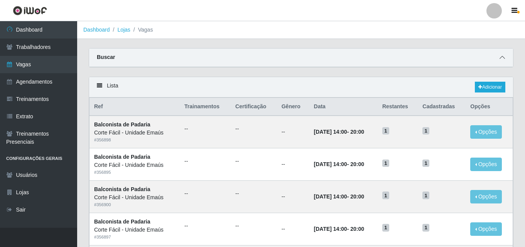
click at [505, 56] on span at bounding box center [502, 57] width 9 height 9
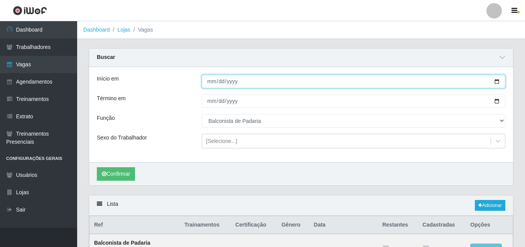
click at [210, 83] on input "[DATE]" at bounding box center [354, 82] width 304 height 14
type input "[DATE]"
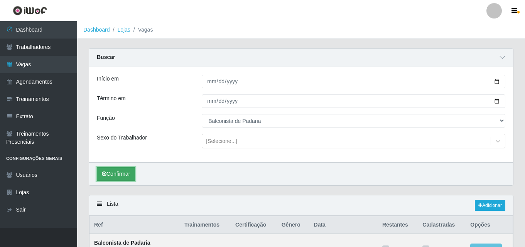
click at [105, 168] on button "Confirmar" at bounding box center [116, 174] width 38 height 14
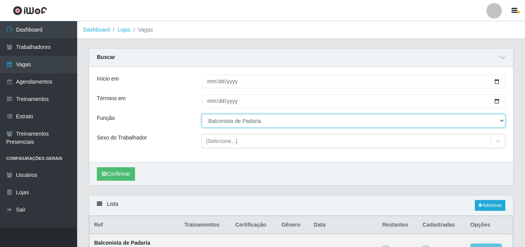
click at [228, 120] on select "[Selecione...] ASG ASG + ASG ++ Auxiliar de Cozinha Auxiliar de Cozinha + Auxil…" at bounding box center [354, 121] width 304 height 14
select select "116"
click at [202, 115] on select "[Selecione...] ASG ASG + ASG ++ Auxiliar de Cozinha Auxiliar de Cozinha + Auxil…" at bounding box center [354, 121] width 304 height 14
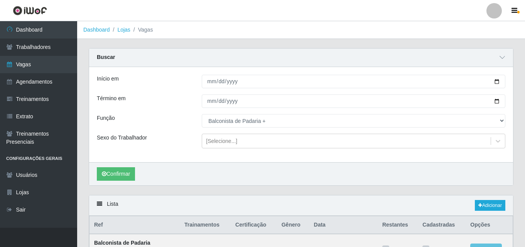
click at [109, 166] on div "Confirmar" at bounding box center [301, 173] width 424 height 23
click at [122, 171] on button "Confirmar" at bounding box center [116, 174] width 38 height 14
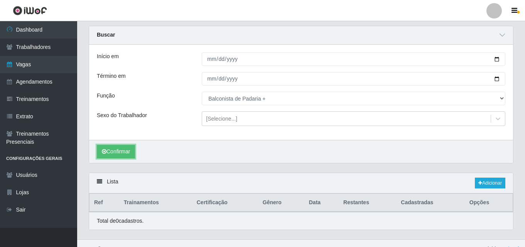
scroll to position [34, 0]
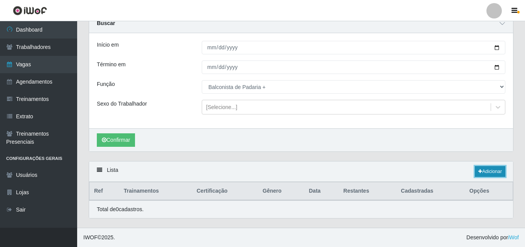
click at [484, 171] on link "Adicionar" at bounding box center [490, 171] width 30 height 11
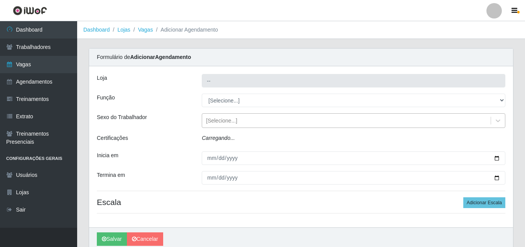
type input "Corte Fácil - Unidade Emaús"
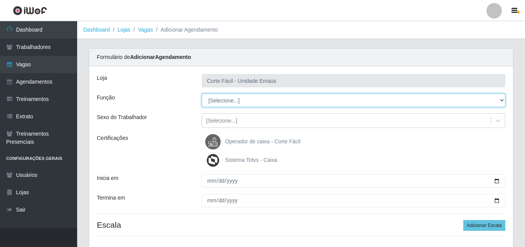
click at [229, 103] on select "[Selecione...] ASG ASG + ASG ++ Auxiliar de Cozinha Auxiliar de Cozinha + Auxil…" at bounding box center [354, 101] width 304 height 14
select select "116"
click at [202, 94] on select "[Selecione...] ASG ASG + ASG ++ Auxiliar de Cozinha Auxiliar de Cozinha + Auxil…" at bounding box center [354, 101] width 304 height 14
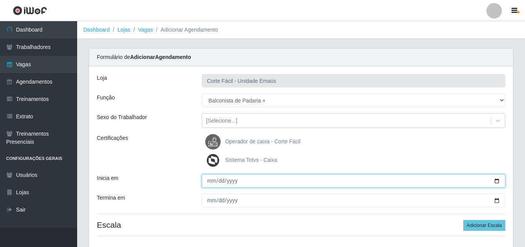
click at [216, 186] on input "Inicia em" at bounding box center [354, 181] width 304 height 14
type input "[DATE]"
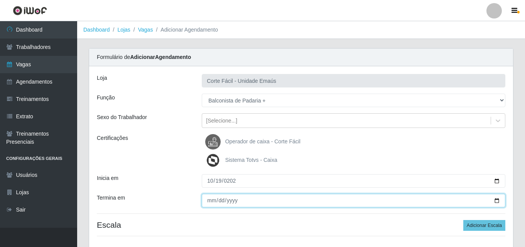
click at [211, 205] on input "Termina em" at bounding box center [354, 201] width 304 height 14
type input "[DATE]"
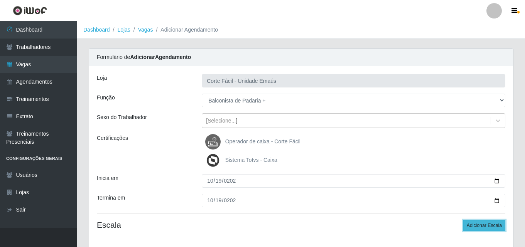
click at [480, 227] on button "Adicionar Escala" at bounding box center [484, 225] width 42 height 11
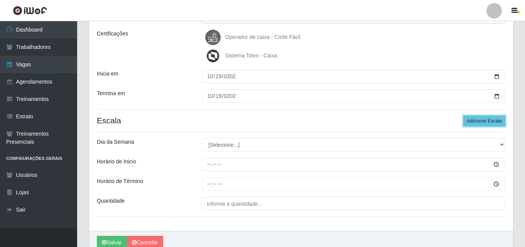
scroll to position [116, 0]
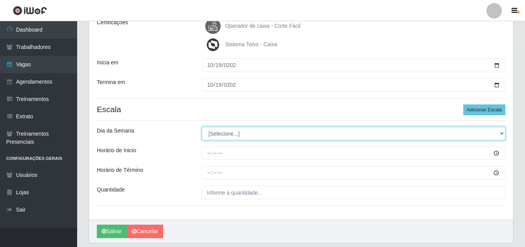
click at [224, 133] on select "[Selecione...] Segunda Terça Quarta Quinta Sexta Sábado Domingo" at bounding box center [354, 134] width 304 height 14
select select "0"
click at [202, 127] on select "[Selecione...] Segunda Terça Quarta Quinta Sexta Sábado Domingo" at bounding box center [354, 134] width 304 height 14
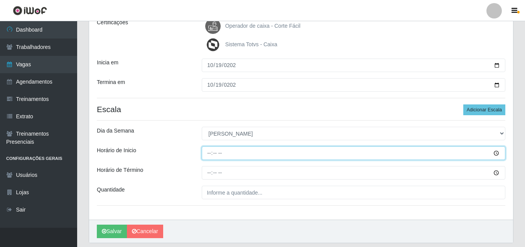
click at [209, 150] on input "Horário de Inicio" at bounding box center [354, 154] width 304 height 14
type input "07:00"
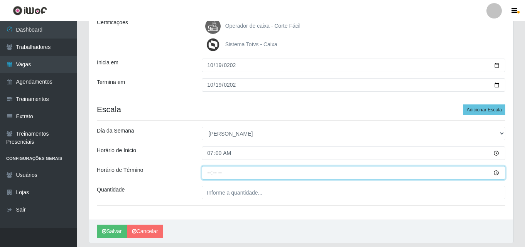
click at [209, 171] on input "Horário de Término" at bounding box center [354, 173] width 304 height 14
type input "13:00"
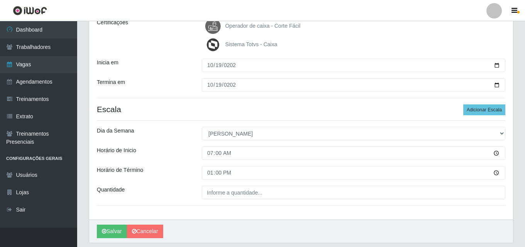
click at [224, 203] on div "Loja Corte Fácil - Unidade Emaús Função [Selecione...] ASG ASG + ASG ++ Auxilia…" at bounding box center [301, 85] width 424 height 269
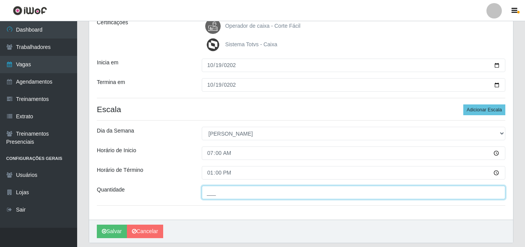
click at [228, 193] on input "___" at bounding box center [354, 193] width 304 height 14
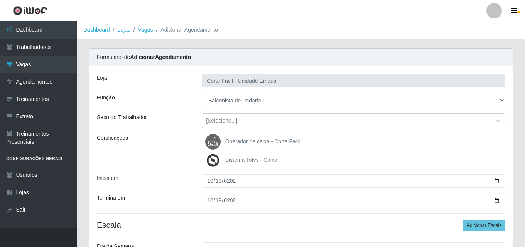
scroll to position [140, 0]
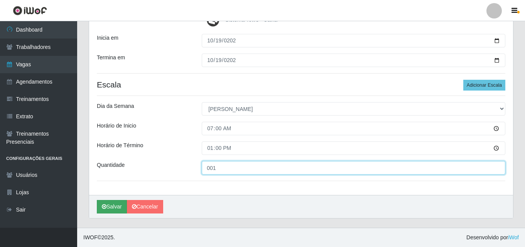
type input "001"
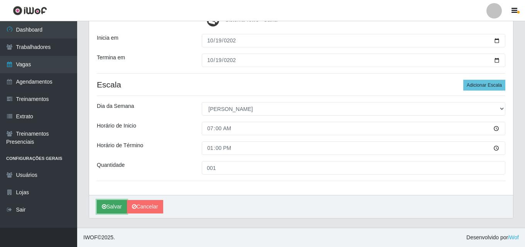
click at [104, 203] on button "Salvar" at bounding box center [112, 207] width 30 height 14
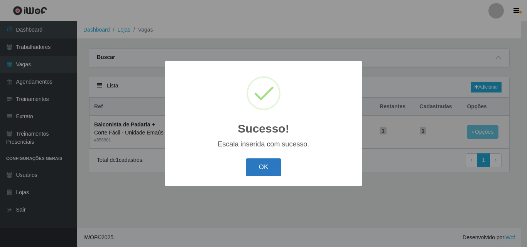
click at [250, 165] on button "OK" at bounding box center [264, 168] width 36 height 18
